Goal: Task Accomplishment & Management: Manage account settings

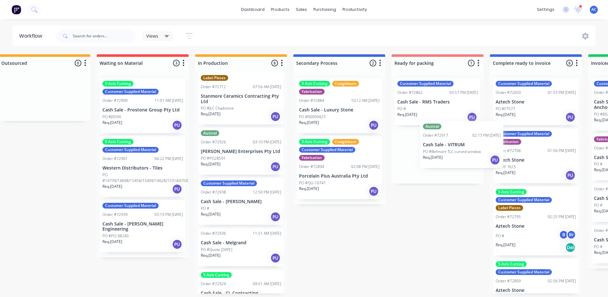
scroll to position [1, 114]
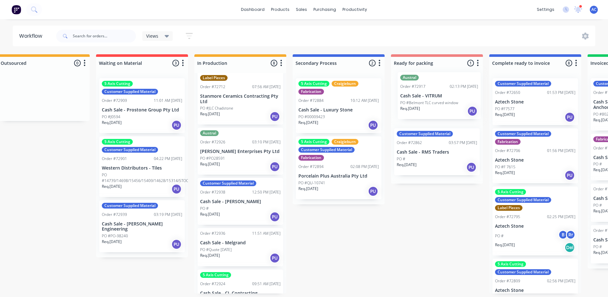
drag, startPoint x: 353, startPoint y: 155, endPoint x: 441, endPoint y: 100, distance: 103.3
click at [441, 100] on div "Submitted 1 Status colour #273444 hex #273444 Save Cancel Summaries Total order…" at bounding box center [459, 173] width 1156 height 239
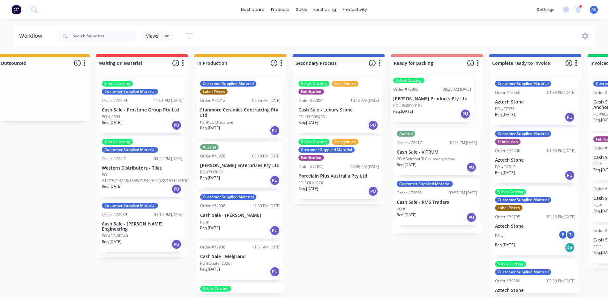
drag, startPoint x: 234, startPoint y: 103, endPoint x: 436, endPoint y: 100, distance: 201.3
click at [436, 100] on div "Submitted 1 Status colour #273444 hex #273444 Save Cancel Summaries Total order…" at bounding box center [459, 173] width 1156 height 239
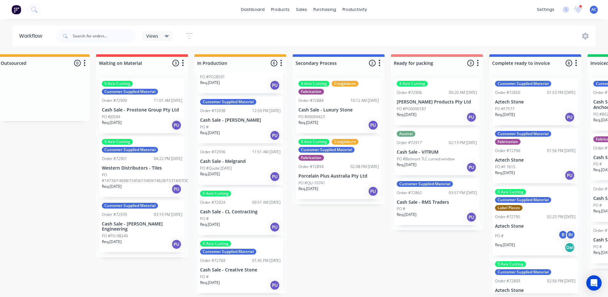
scroll to position [63, 0]
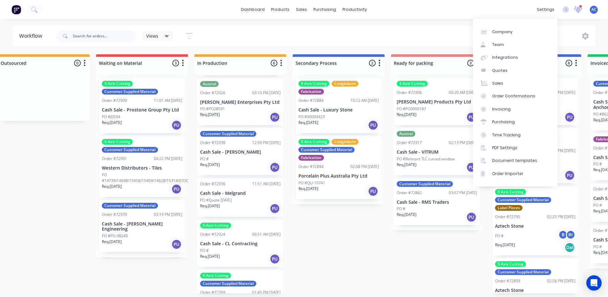
click at [581, 9] on icon at bounding box center [578, 9] width 8 height 7
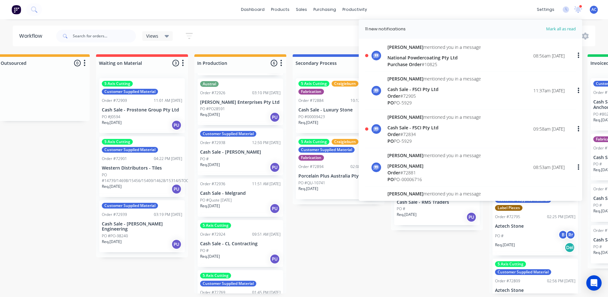
scroll to position [287, 0]
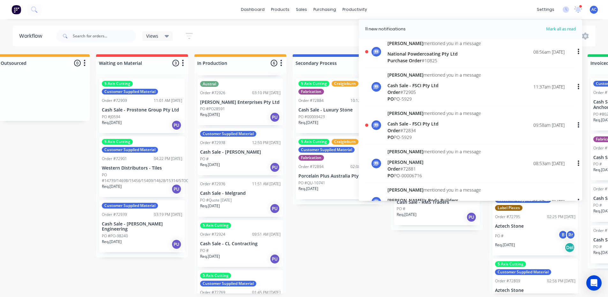
click at [412, 52] on div "National Powdercoating Pty Ltd" at bounding box center [433, 53] width 93 height 7
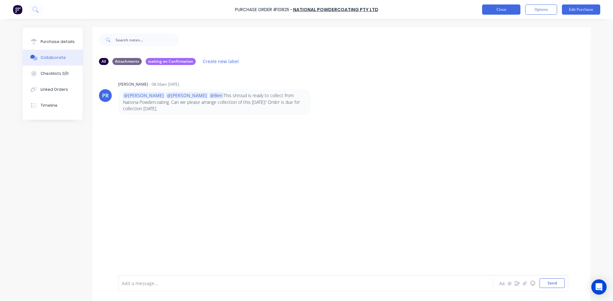
click at [500, 13] on button "Close" at bounding box center [501, 9] width 38 height 10
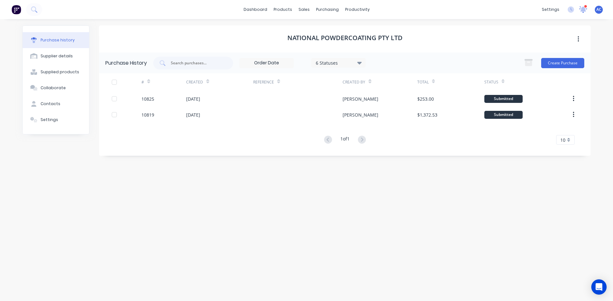
click at [582, 9] on icon at bounding box center [583, 9] width 6 height 6
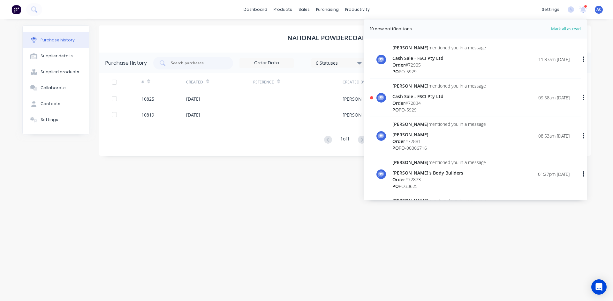
scroll to position [319, 0]
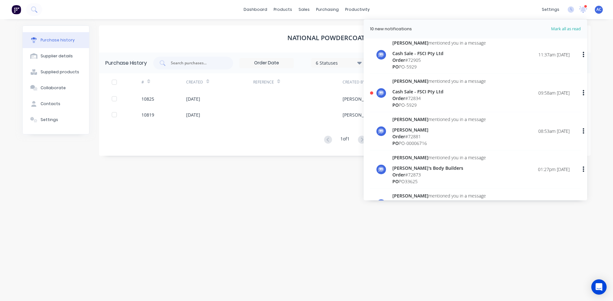
click at [397, 98] on span "Order" at bounding box center [398, 98] width 13 height 6
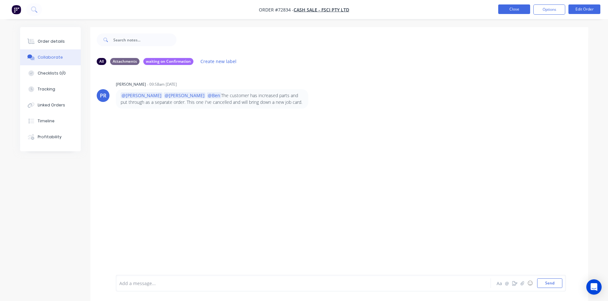
click at [516, 11] on button "Close" at bounding box center [514, 9] width 32 height 10
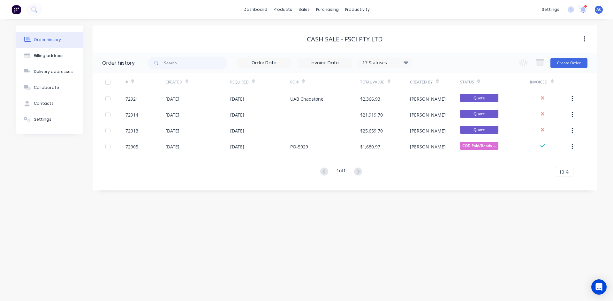
click at [580, 8] on icon at bounding box center [582, 9] width 9 height 7
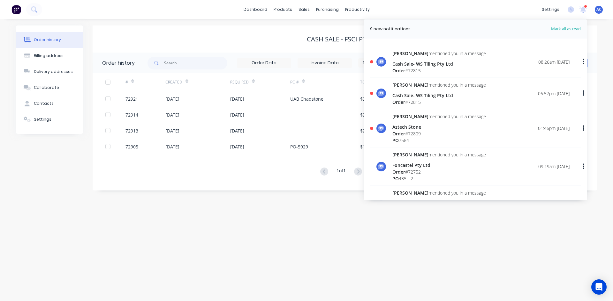
scroll to position [766, 0]
click at [581, 128] on button "button" at bounding box center [583, 128] width 15 height 11
click at [547, 143] on div "Mark as read" at bounding box center [549, 145] width 49 height 9
click at [582, 95] on button "button" at bounding box center [583, 93] width 15 height 11
click at [552, 117] on div "Mark as read" at bounding box center [550, 111] width 61 height 16
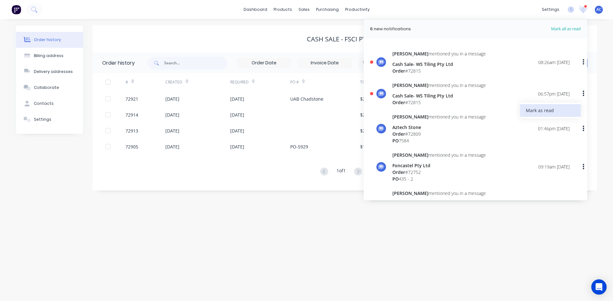
click at [552, 113] on div "Mark as read" at bounding box center [549, 110] width 49 height 9
click at [582, 62] on icon "button" at bounding box center [583, 62] width 2 height 7
click at [557, 82] on div "Mark as read" at bounding box center [549, 78] width 49 height 9
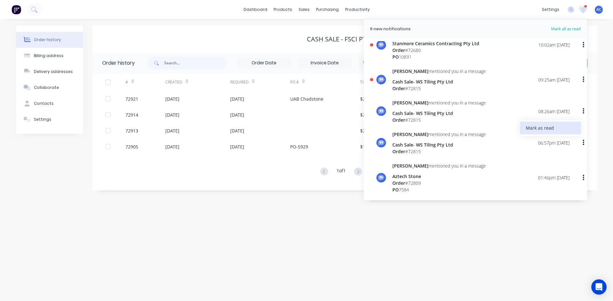
scroll to position [702, 0]
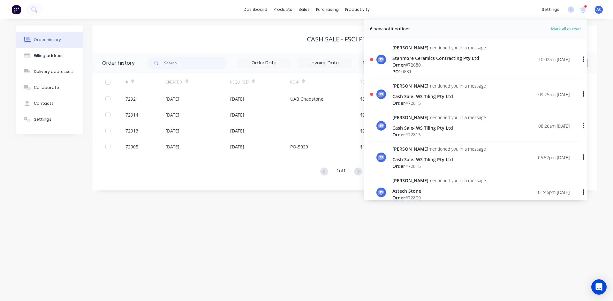
click at [582, 93] on icon "button" at bounding box center [583, 94] width 2 height 7
click at [544, 112] on div "Mark as read" at bounding box center [549, 111] width 49 height 9
click at [583, 59] on button "button" at bounding box center [583, 59] width 15 height 11
click at [548, 77] on div "Mark as read" at bounding box center [549, 76] width 49 height 9
click at [552, 74] on div "Mark as read" at bounding box center [549, 76] width 49 height 9
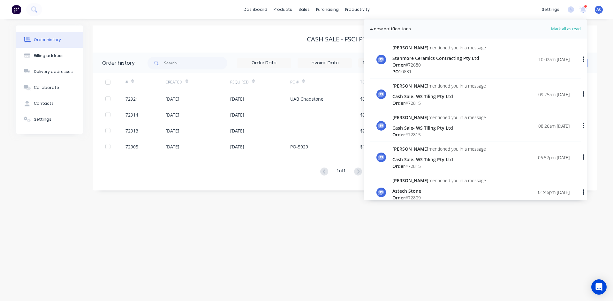
click at [573, 27] on span "Mark all as read" at bounding box center [554, 29] width 53 height 6
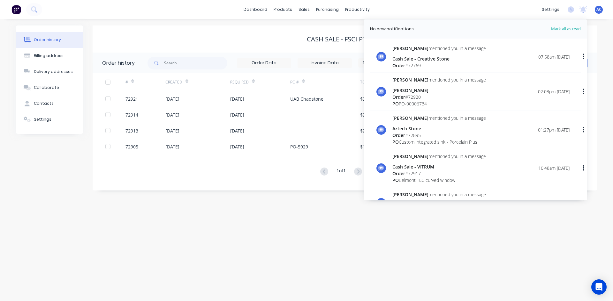
scroll to position [0, 0]
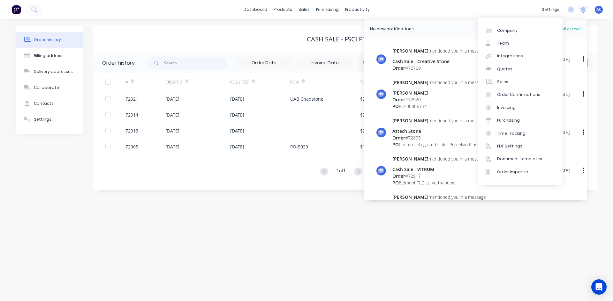
click at [580, 9] on icon at bounding box center [582, 9] width 9 height 7
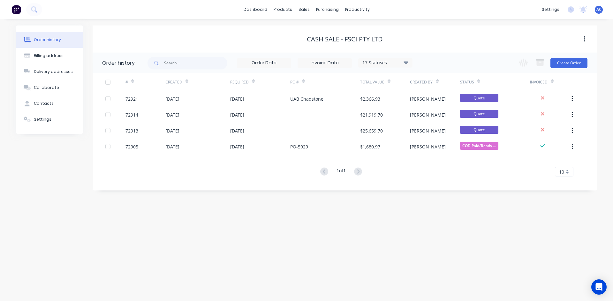
click at [262, 15] on div "dashboard products sales purchasing productivity dashboard products Product Cat…" at bounding box center [306, 9] width 613 height 19
